Goal: Obtain resource: Obtain resource

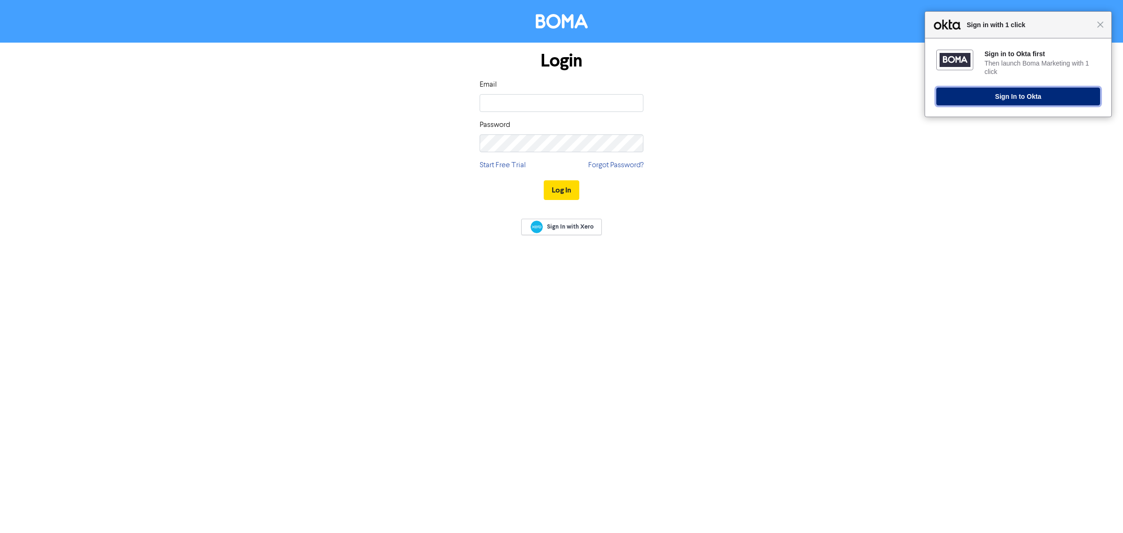
click at [1028, 96] on button "Sign In to Okta" at bounding box center [1018, 97] width 164 height 18
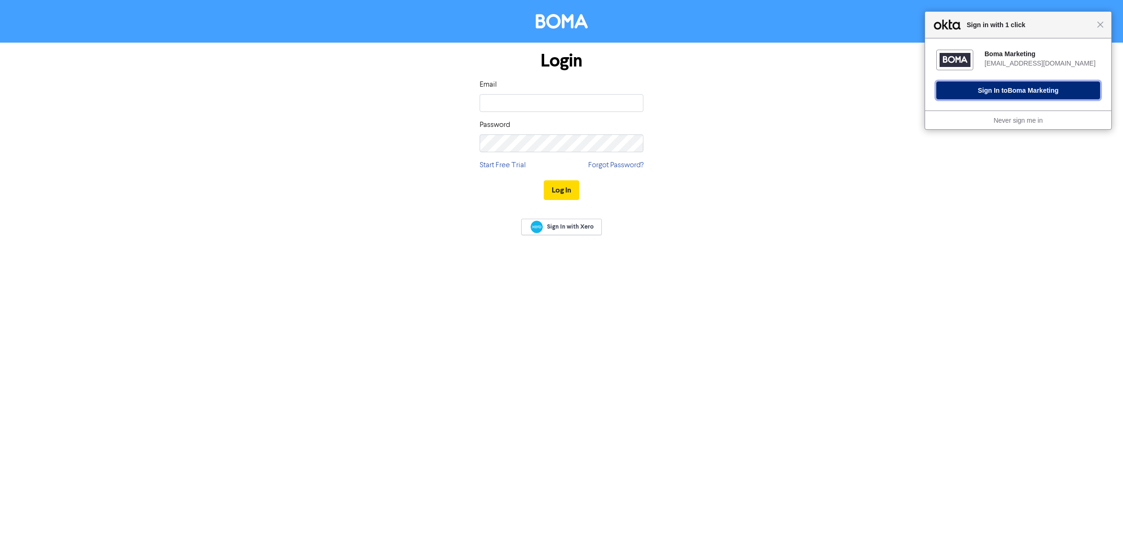
click at [987, 92] on button "Sign In to Boma Marketing" at bounding box center [1018, 90] width 164 height 18
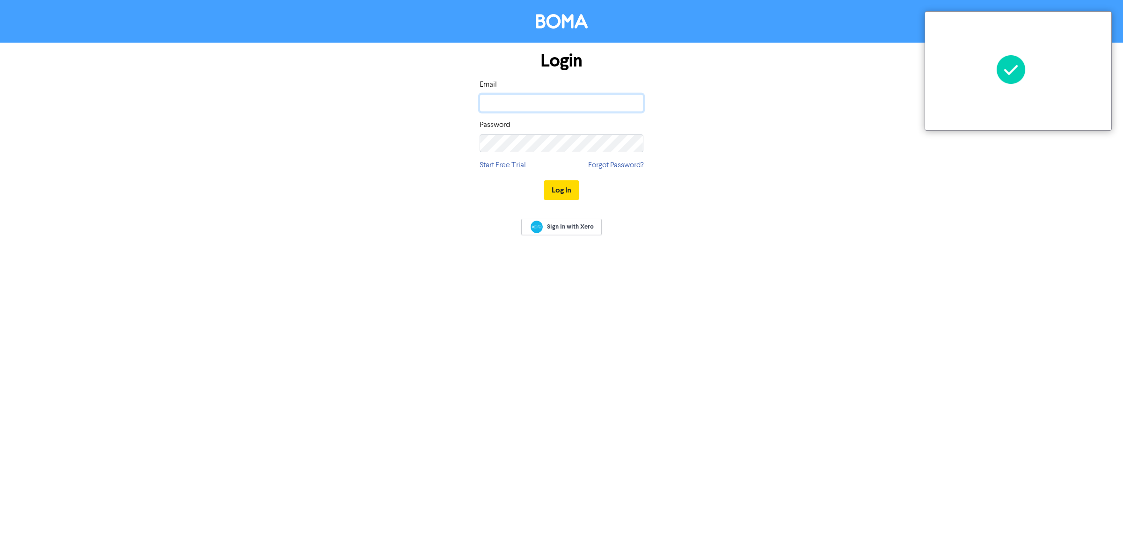
type input "[EMAIL_ADDRESS][DOMAIN_NAME]"
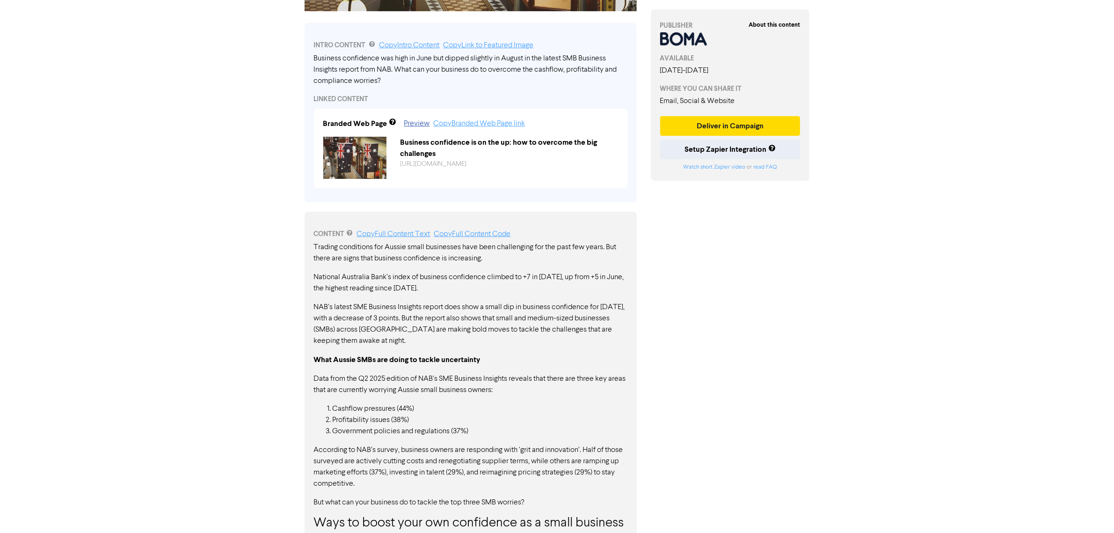
scroll to position [242, 0]
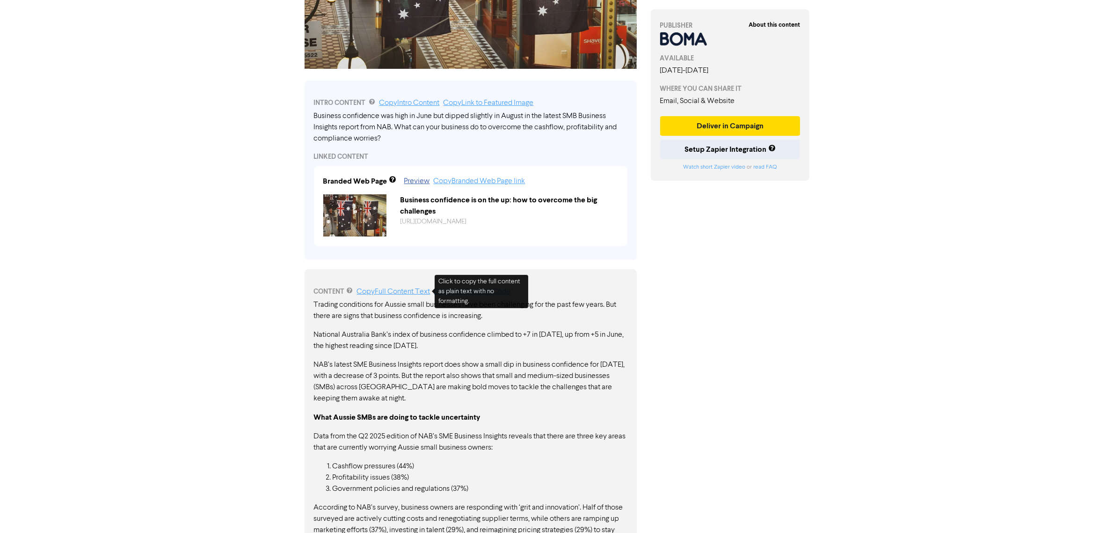
click at [415, 294] on link "Copy Full Content Text" at bounding box center [393, 291] width 73 height 7
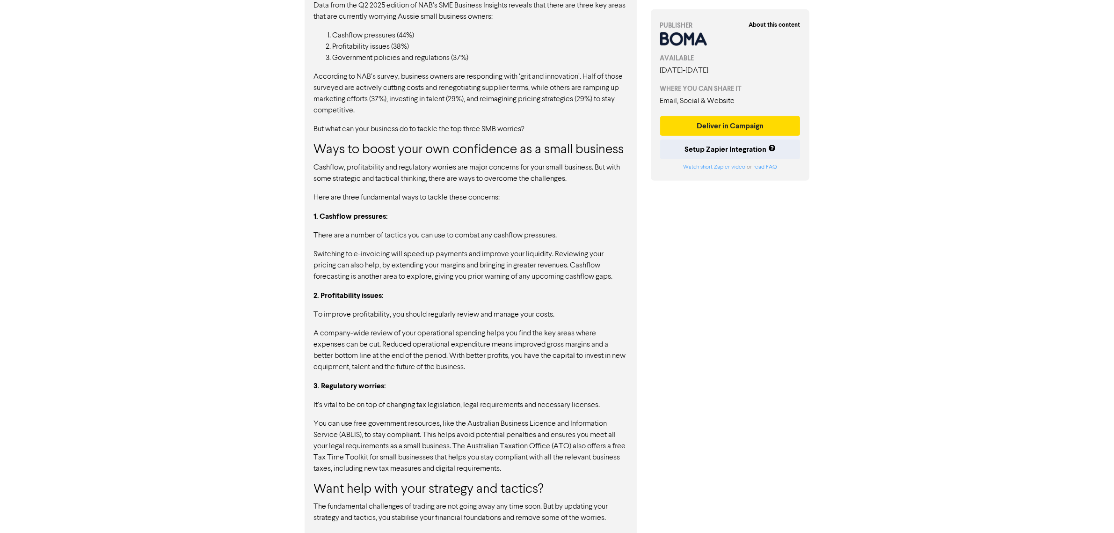
scroll to position [652, 0]
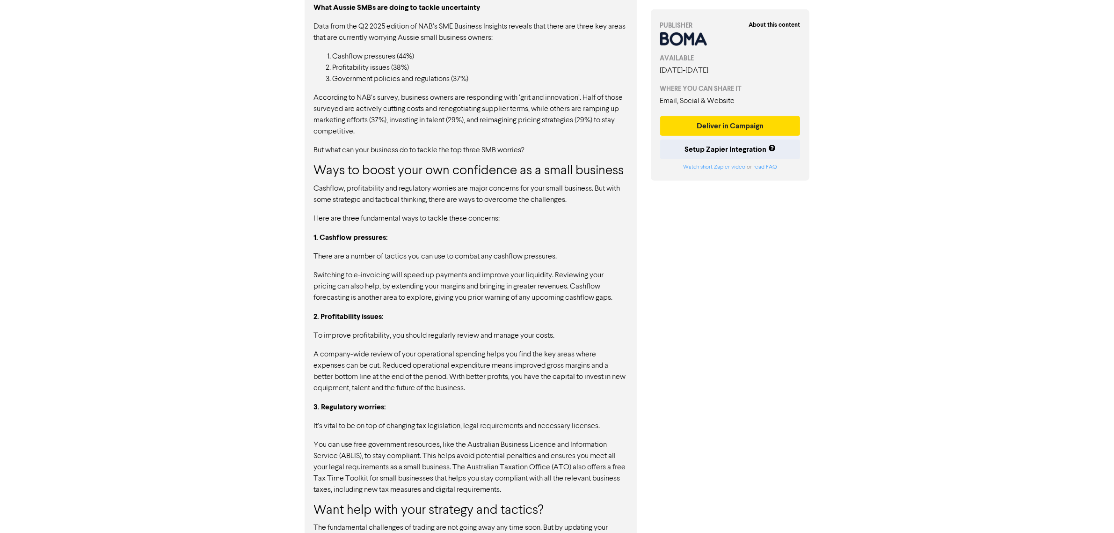
click at [350, 142] on div "Trading conditions for Aussie small businesses have been challenging for the pa…" at bounding box center [471, 232] width 314 height 685
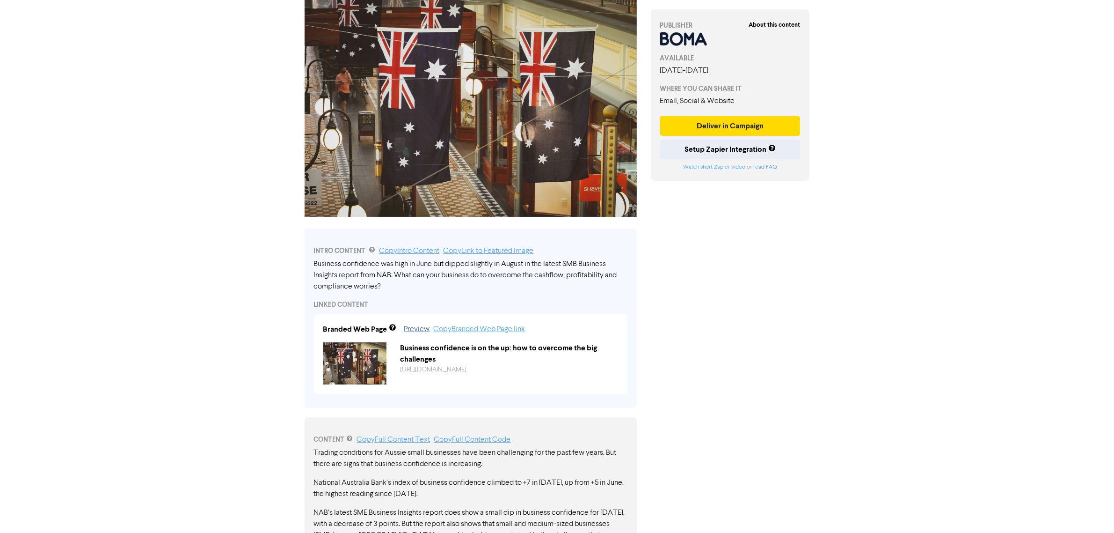
scroll to position [0, 0]
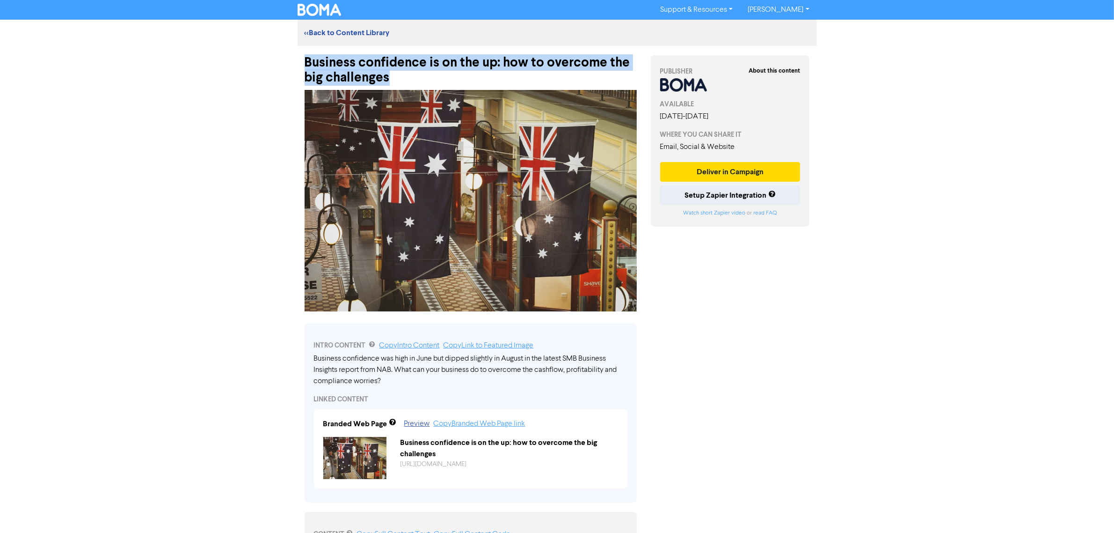
drag, startPoint x: 395, startPoint y: 80, endPoint x: 308, endPoint y: 60, distance: 89.9
click at [308, 60] on div "Business confidence is on the up: how to overcome the big challenges" at bounding box center [471, 65] width 332 height 39
copy div "Business confidence is on the up: how to overcome the big challenges"
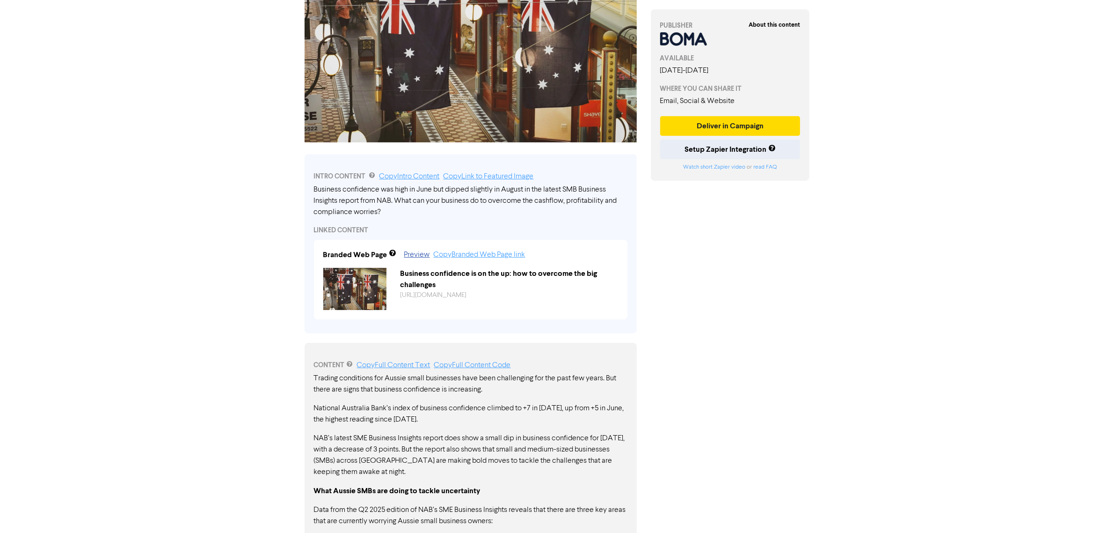
scroll to position [175, 0]
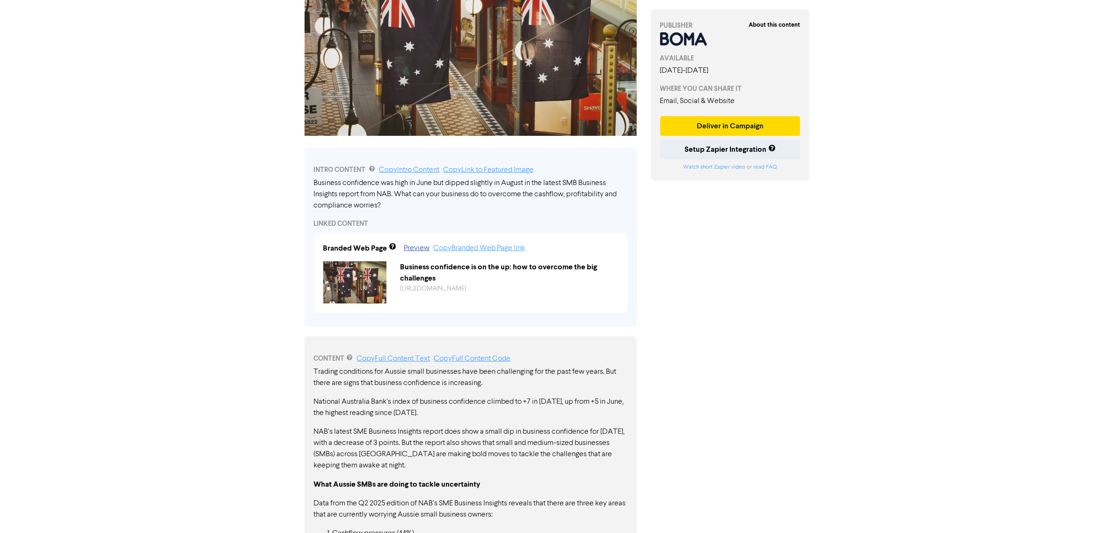
click at [415, 210] on div "Business confidence was high in June but dipped slightly in August in the lates…" at bounding box center [471, 194] width 314 height 34
drag, startPoint x: 392, startPoint y: 204, endPoint x: 324, endPoint y: 186, distance: 70.2
click at [324, 186] on div "Business confidence was high in June but dipped slightly in August in the lates…" at bounding box center [471, 194] width 314 height 34
click at [395, 168] on link "Copy Intro Content" at bounding box center [410, 169] width 60 height 7
